Goal: Information Seeking & Learning: Find specific fact

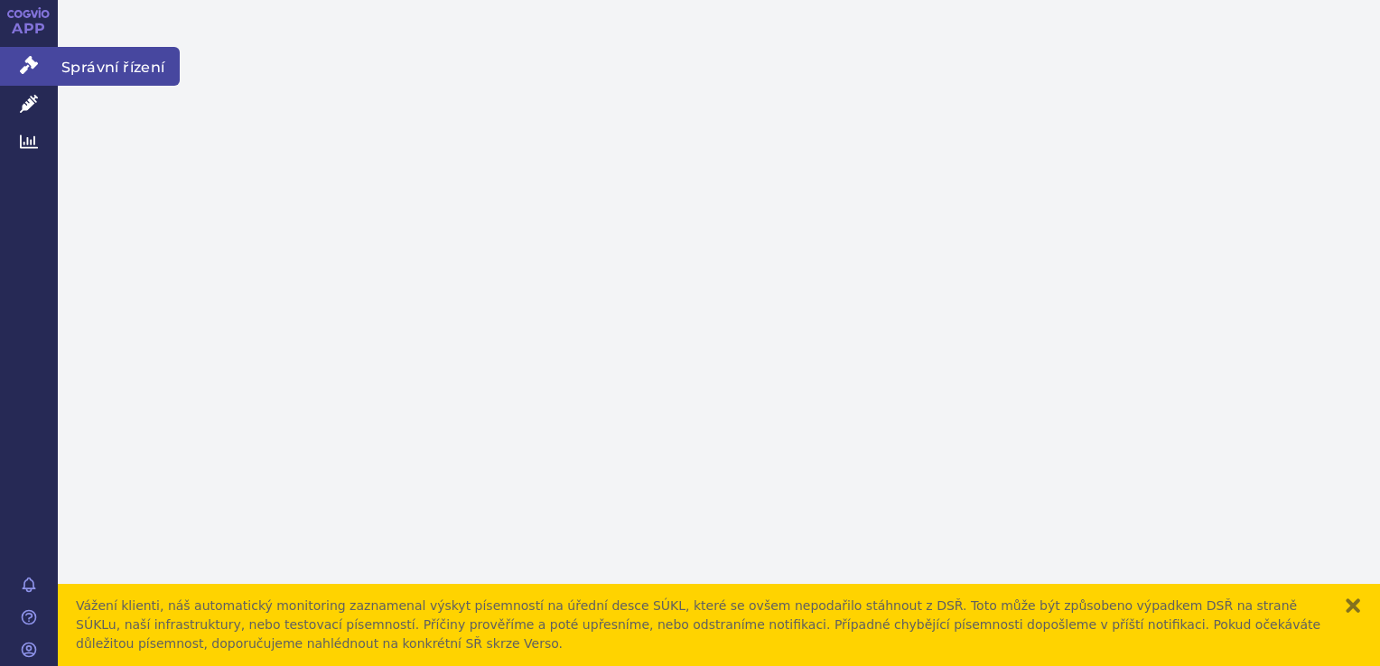
click at [50, 47] on link "Správní řízení" at bounding box center [29, 66] width 58 height 38
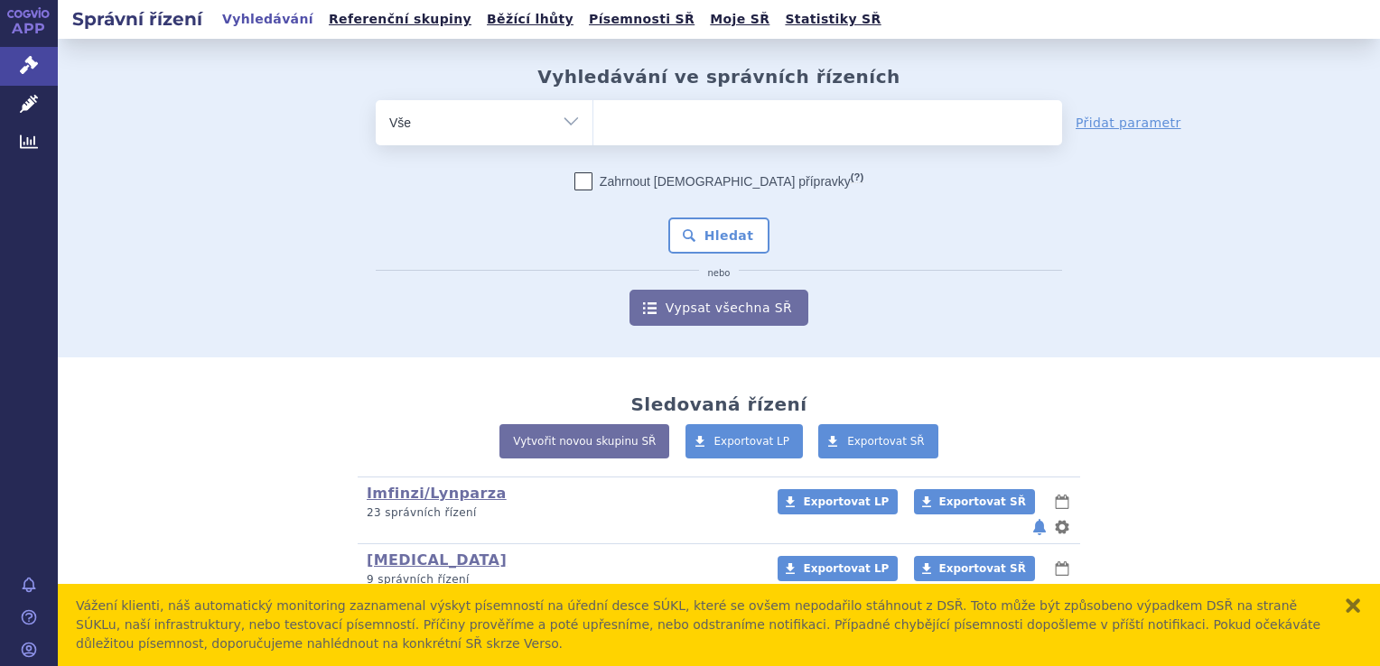
click at [667, 107] on ul at bounding box center [827, 119] width 469 height 38
click at [593, 107] on select at bounding box center [592, 121] width 1 height 45
click at [668, 117] on ul at bounding box center [827, 119] width 469 height 38
click at [593, 117] on select at bounding box center [592, 121] width 1 height 45
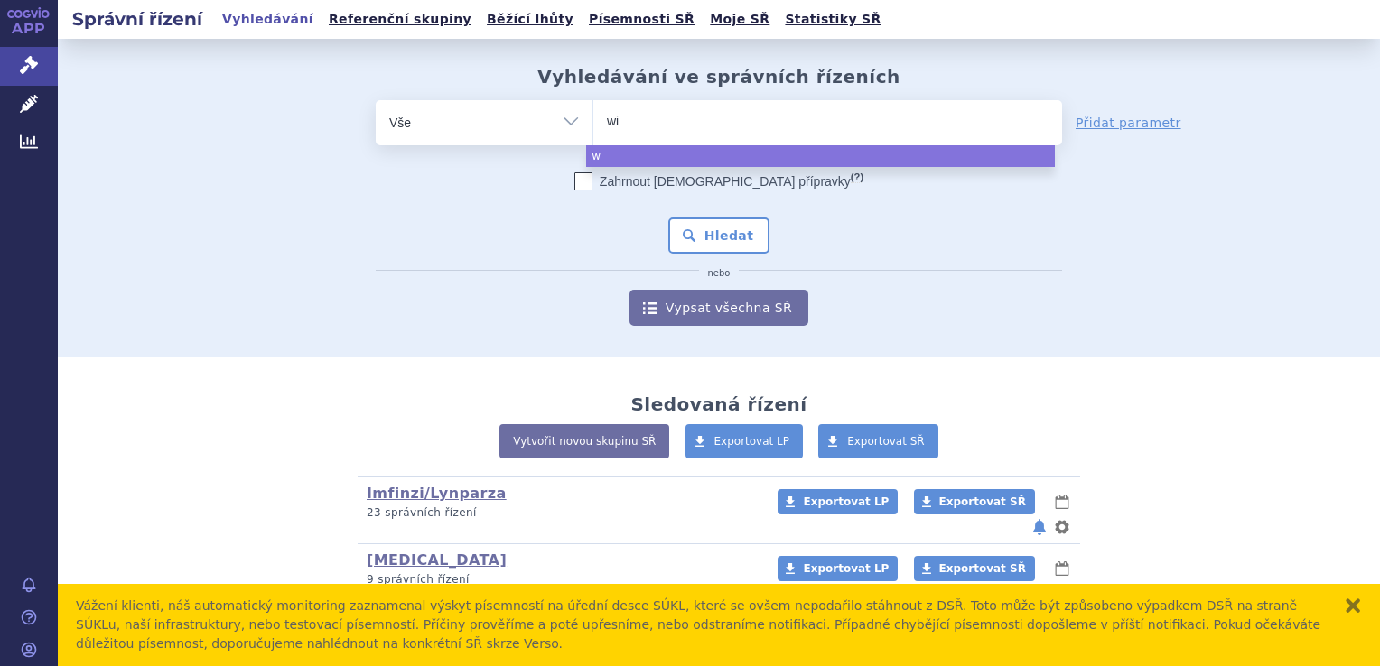
type input "win"
type input "winre"
type input "winreva"
type input "winrevair"
select select "winrevair"
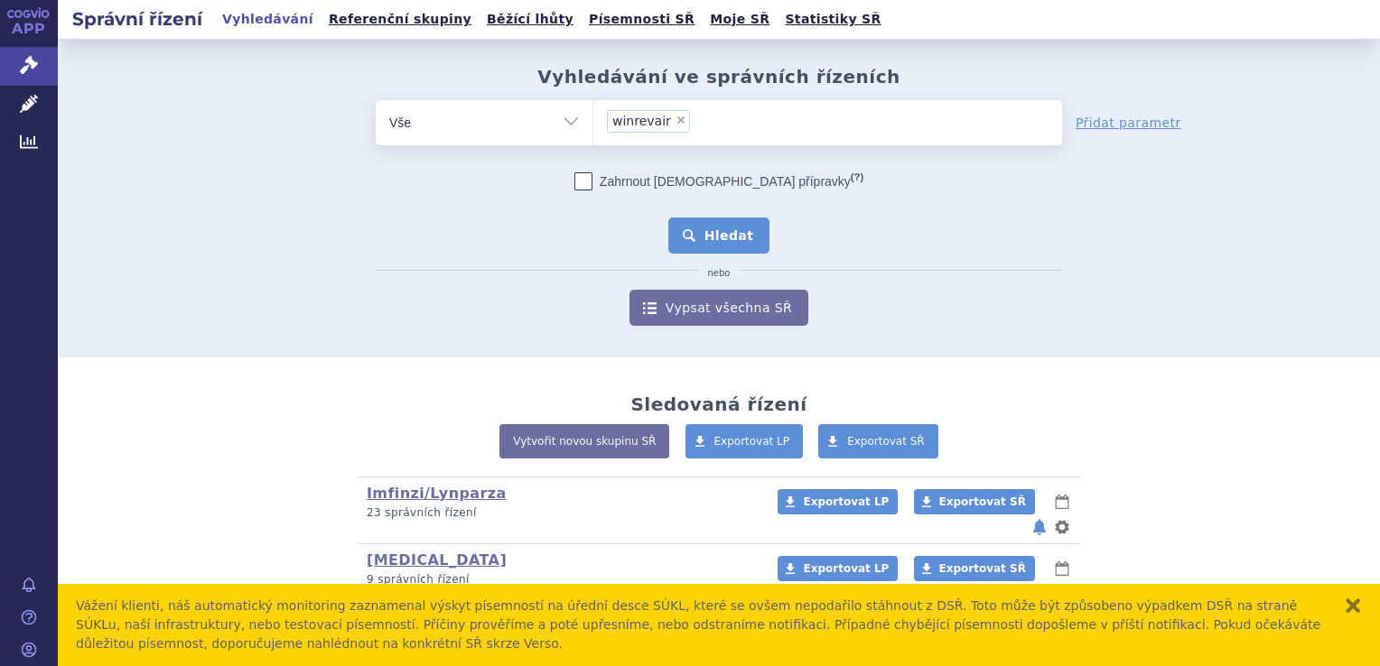
click at [696, 237] on button "Hledat" at bounding box center [719, 236] width 102 height 36
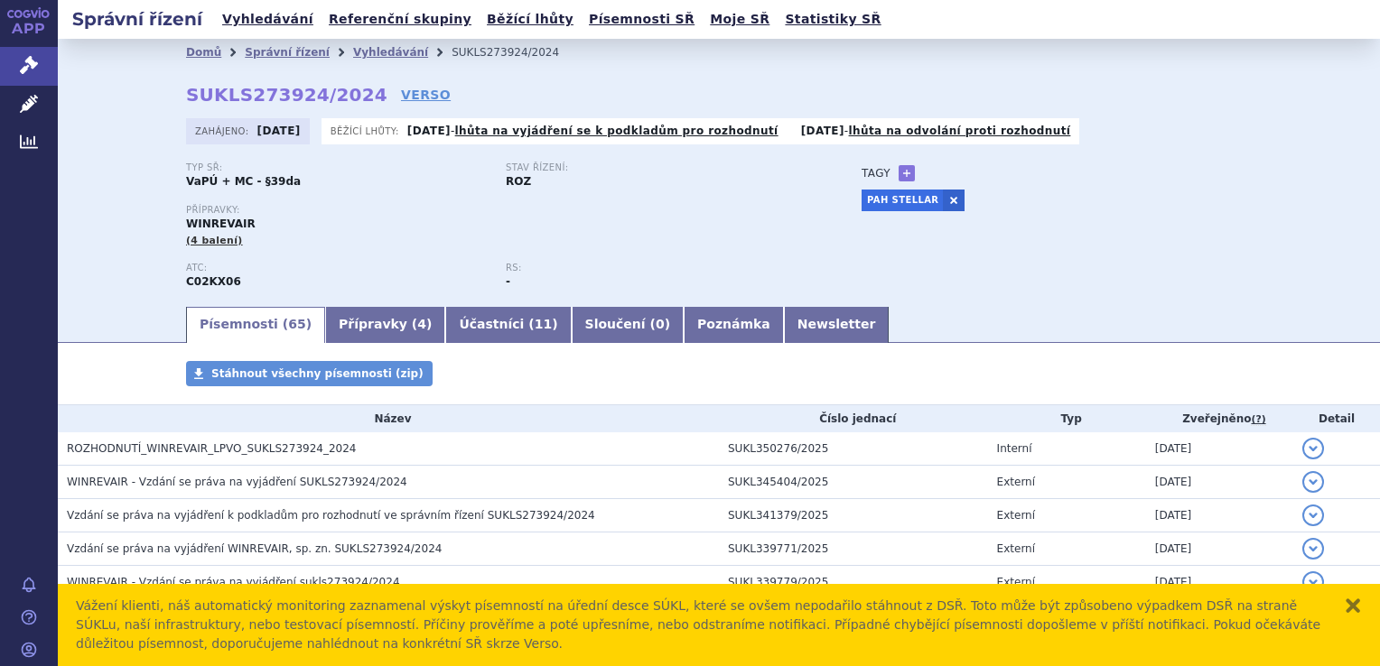
click at [383, 104] on div "Domů Správní řízení Vyhledávání SUKLS273924/2024 SUKLS273924/2024 VERSO Zahájen…" at bounding box center [719, 185] width 1138 height 238
click at [401, 96] on link "VERSO" at bounding box center [426, 95] width 50 height 18
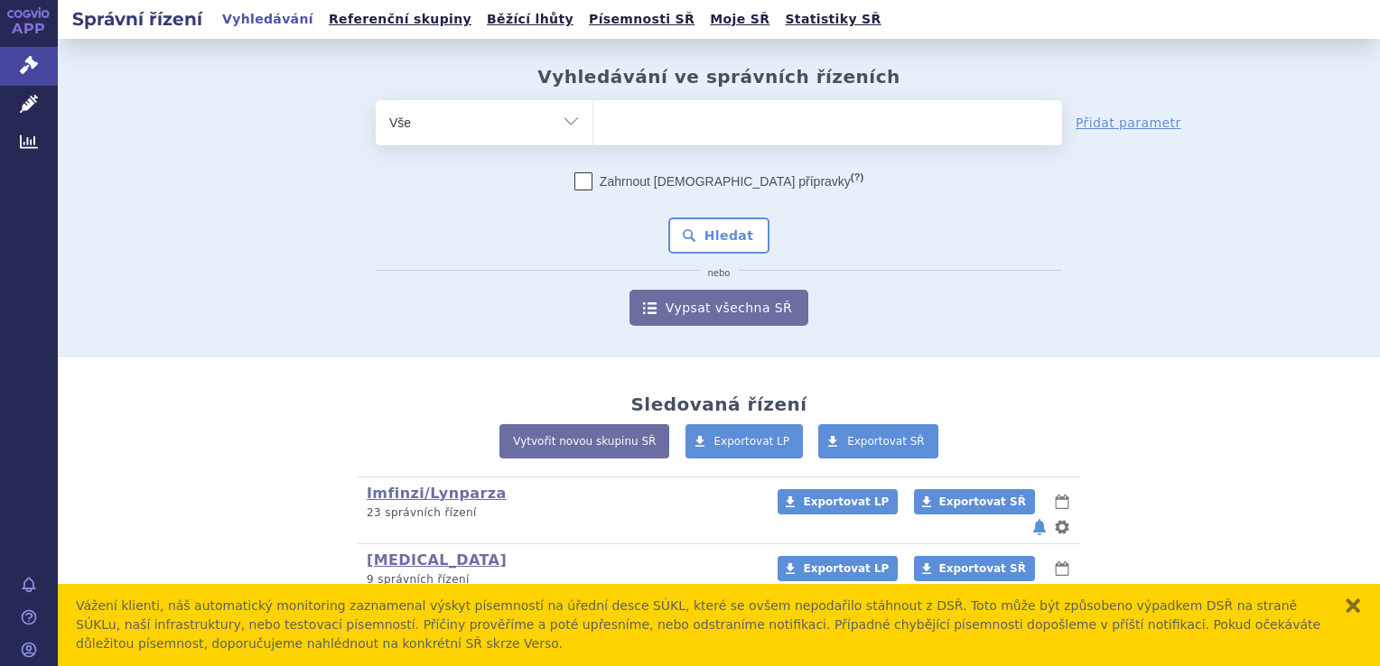
click at [681, 118] on ul at bounding box center [827, 119] width 469 height 38
click at [593, 118] on select at bounding box center [592, 121] width 1 height 45
type input "wi"
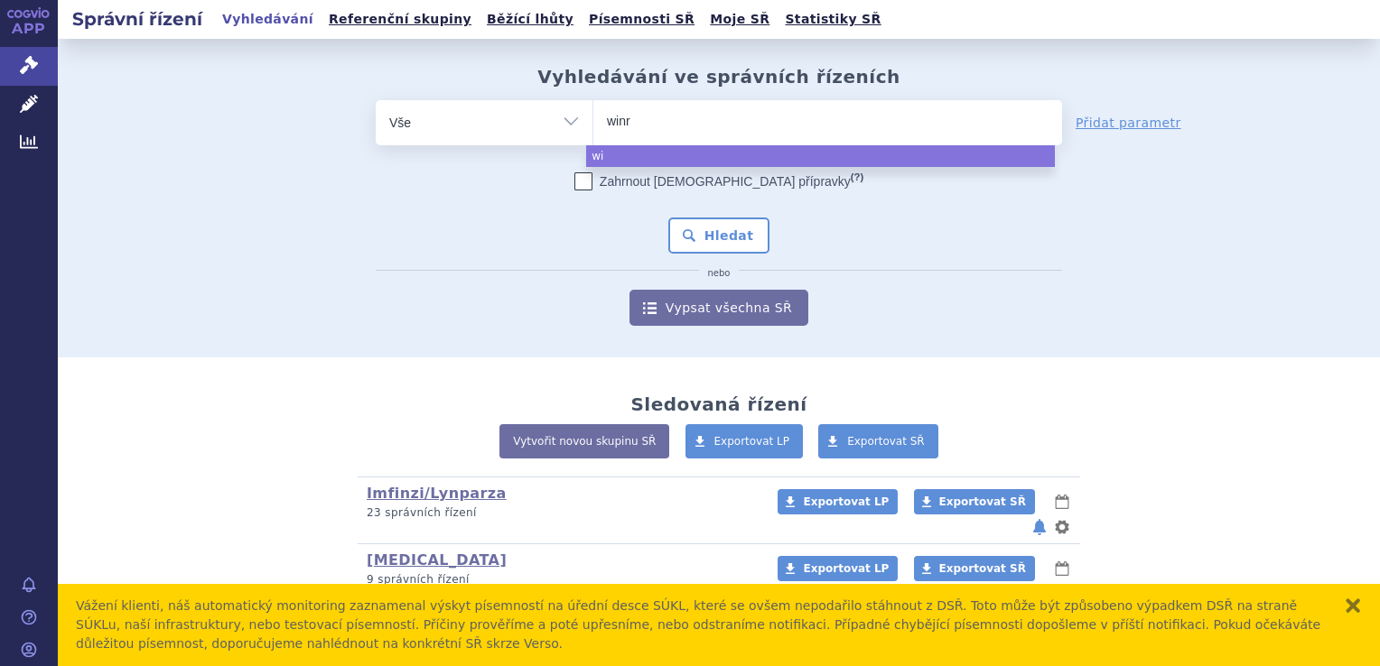
type input "winre"
type input "winreva"
type input "winrevair"
select select "winrevair"
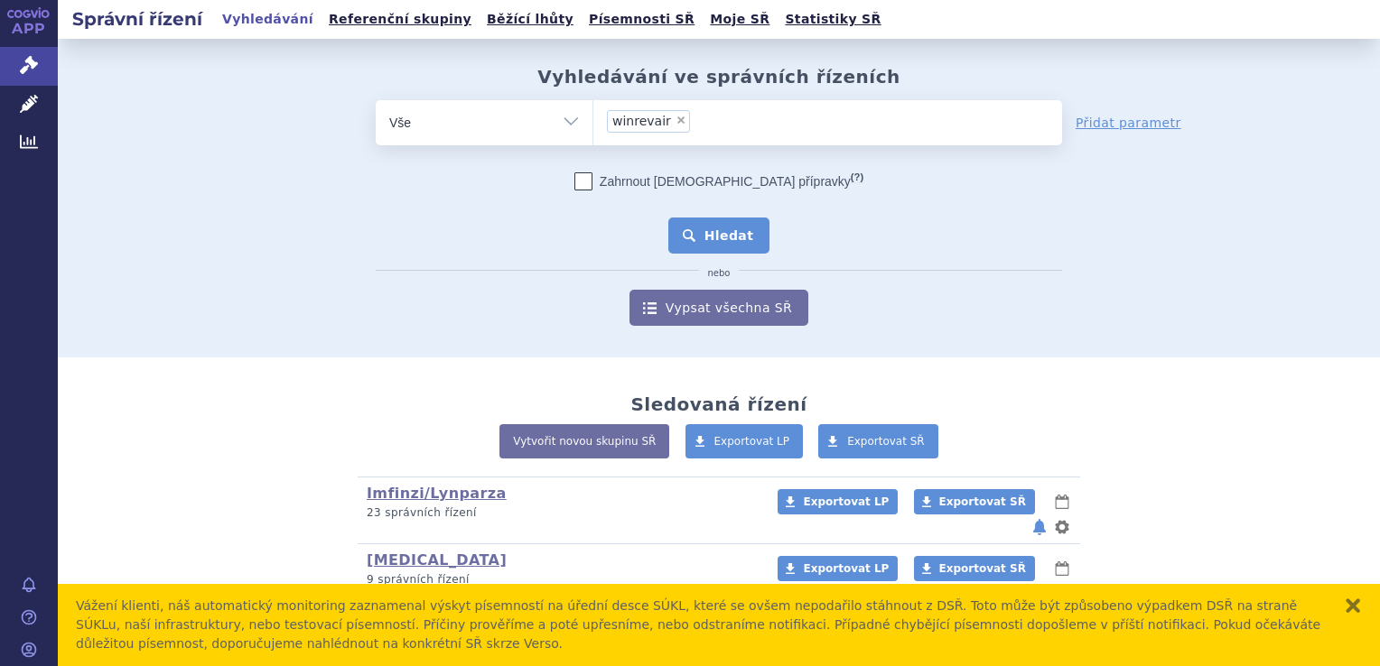
click at [727, 218] on button "Hledat" at bounding box center [719, 236] width 102 height 36
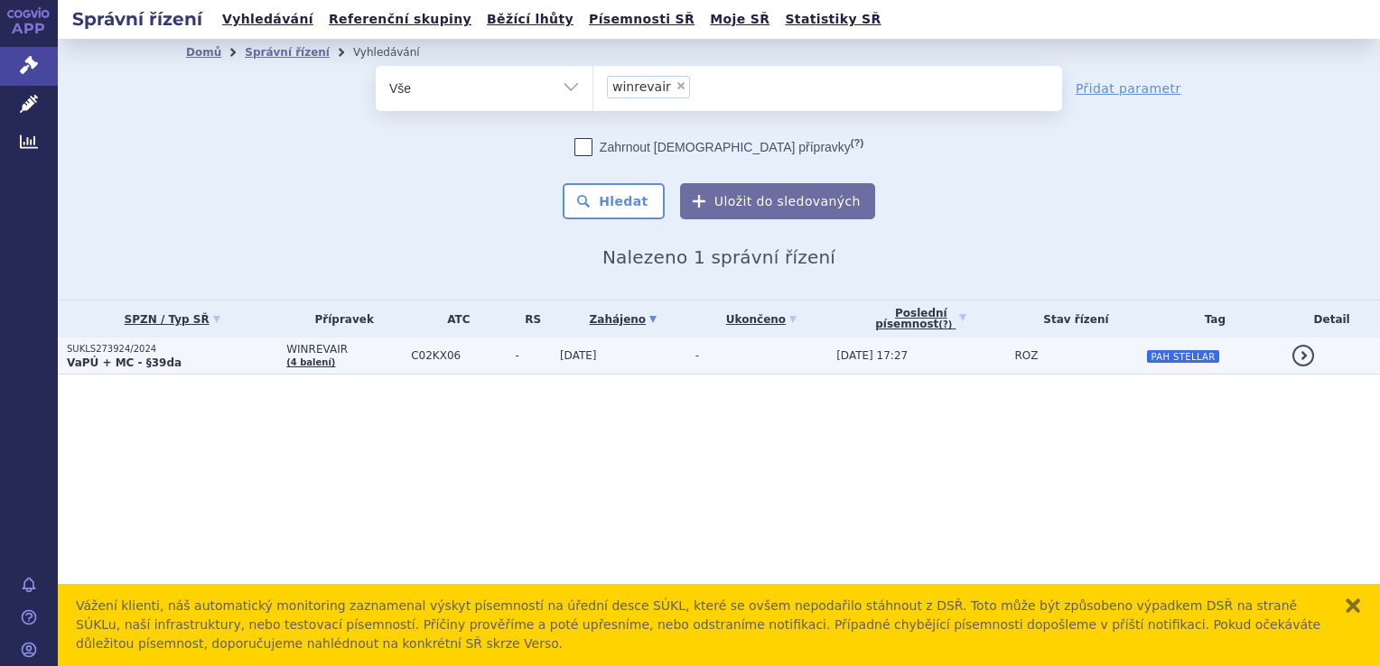
click at [277, 368] on td "WINREVAIR (4 balení)" at bounding box center [339, 356] width 125 height 37
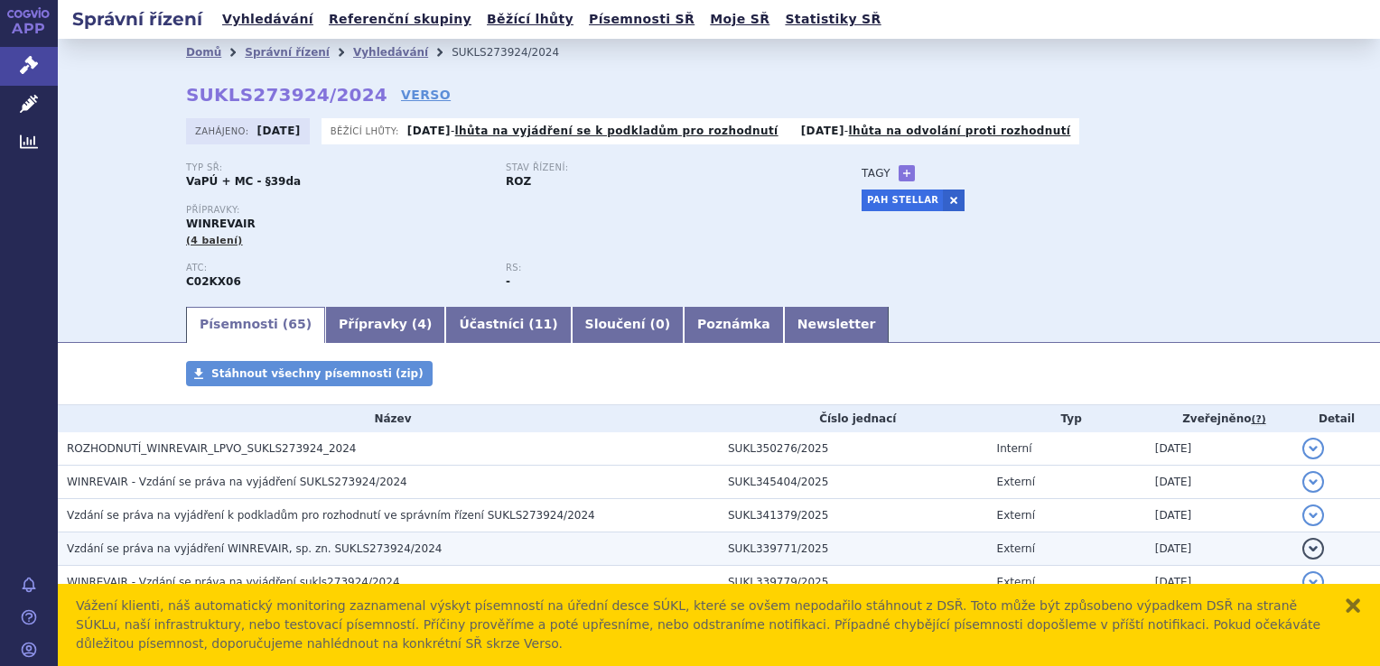
click at [543, 538] on td "Vzdání se práva na vyjádření WINREVAIR, sp. zn. SUKLS273924/2024" at bounding box center [388, 549] width 661 height 33
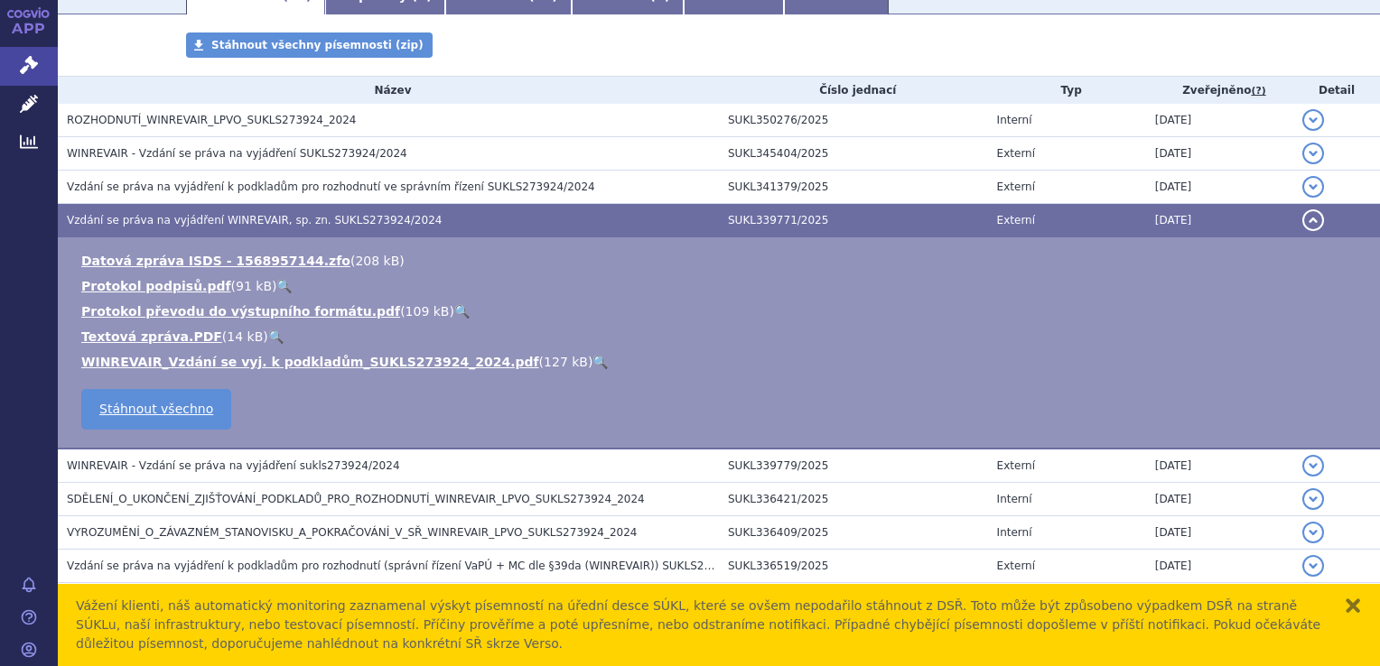
scroll to position [362, 0]
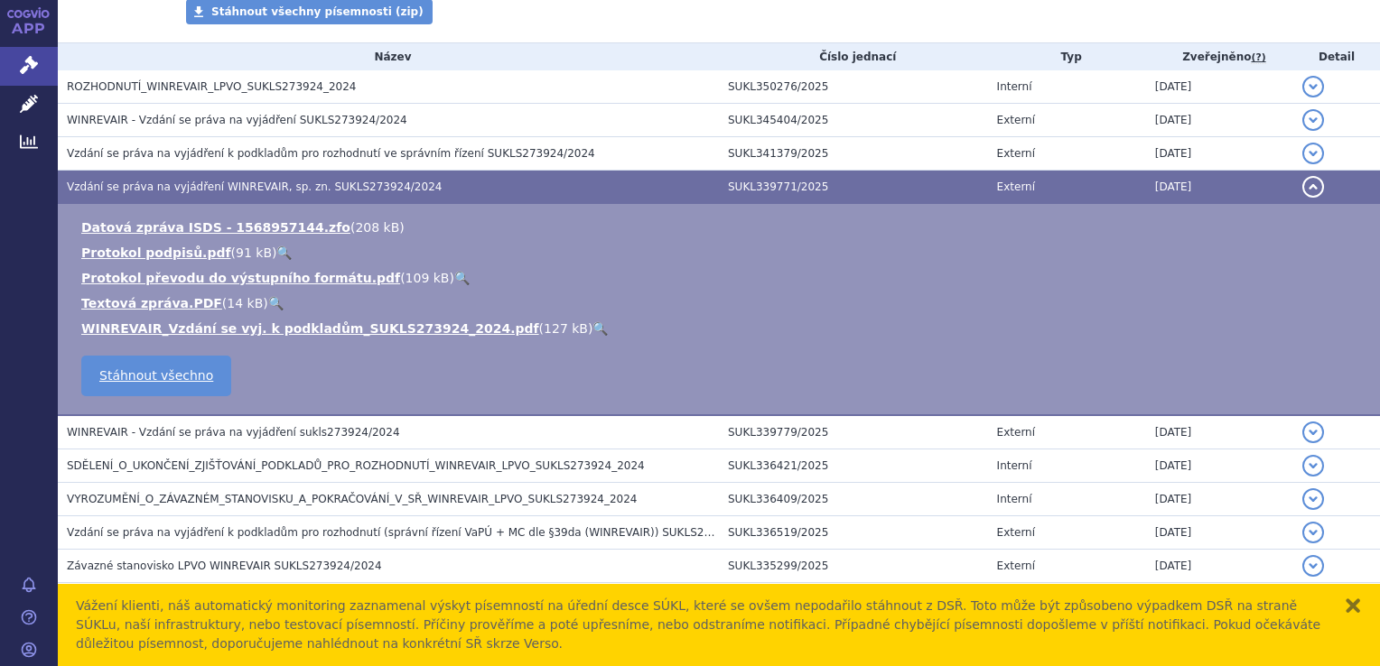
click at [592, 335] on link "🔍" at bounding box center [599, 328] width 15 height 14
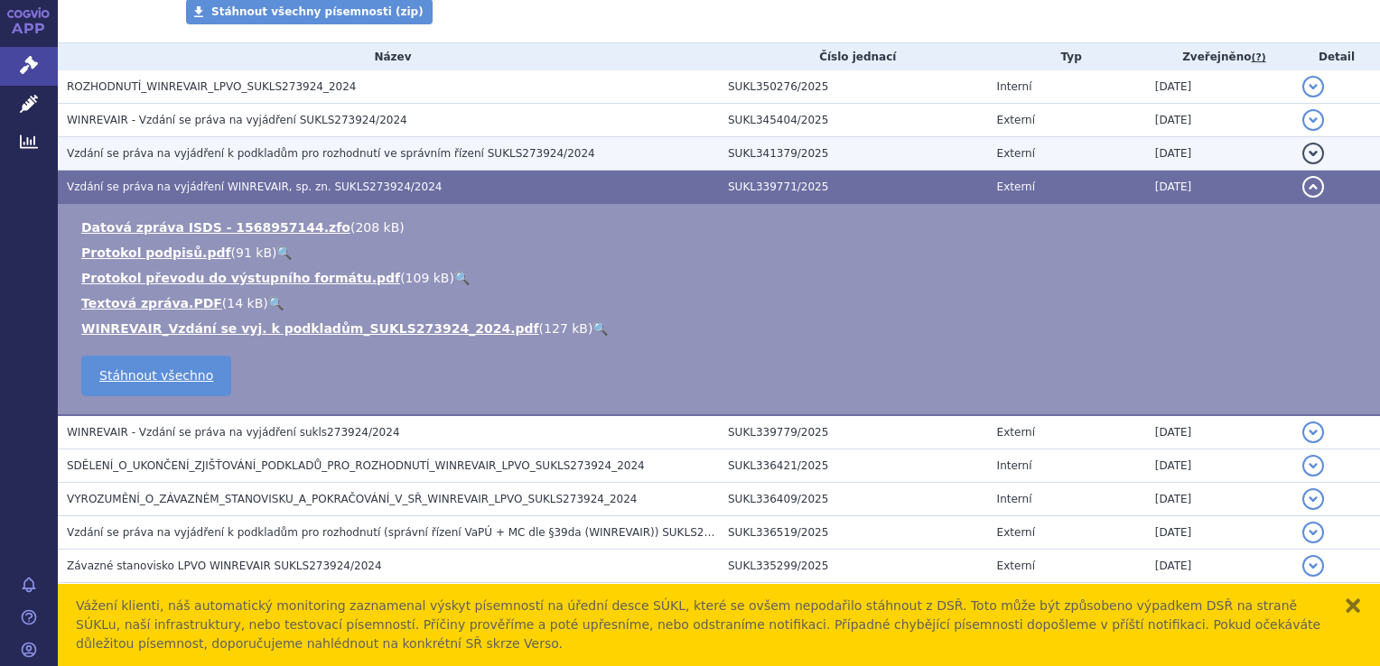
click at [347, 154] on span "Vzdání se práva na vyjádření k podkladům pro rozhodnutí ve správním řízení SUKL…" at bounding box center [331, 153] width 528 height 13
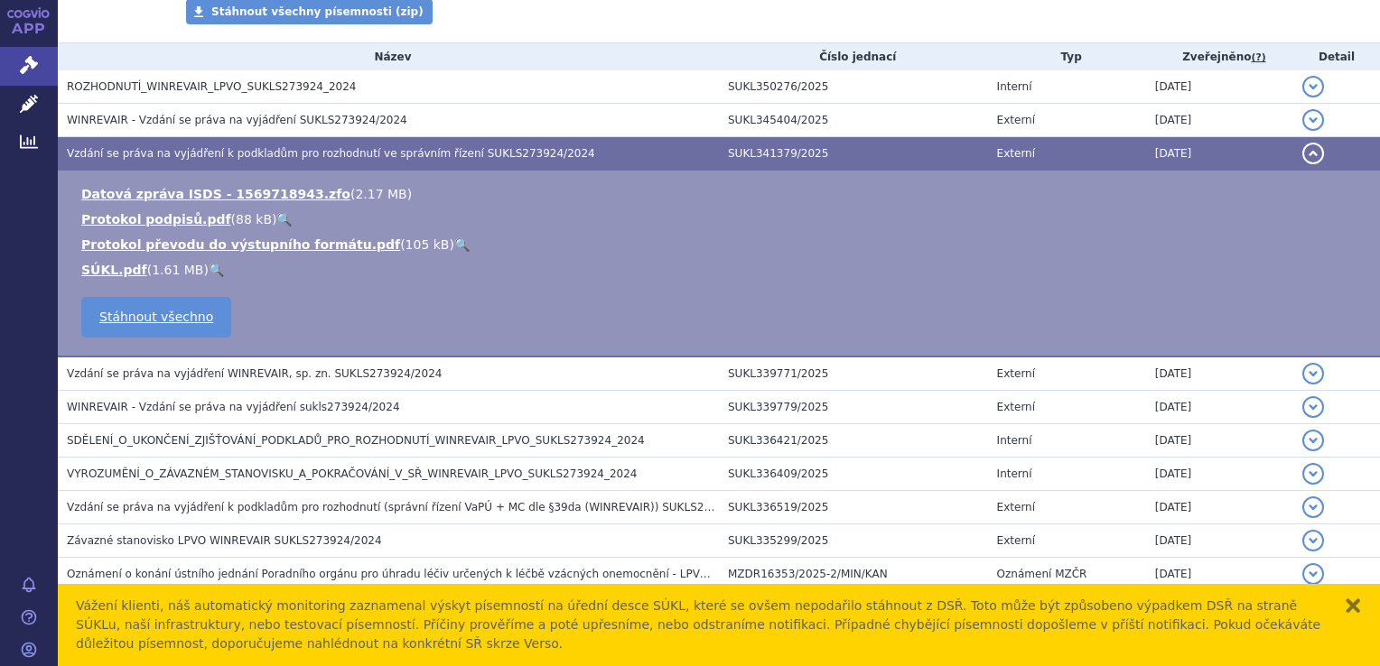
click at [206, 258] on ul "Datová zpráva ISDS - 1569718943.zfo ( 2.17 MB ) Protokol podpisů.pdf ( 88 kB ) …" at bounding box center [719, 232] width 1286 height 94
click at [209, 267] on link "🔍" at bounding box center [216, 270] width 15 height 14
